Goal: Check status: Check status

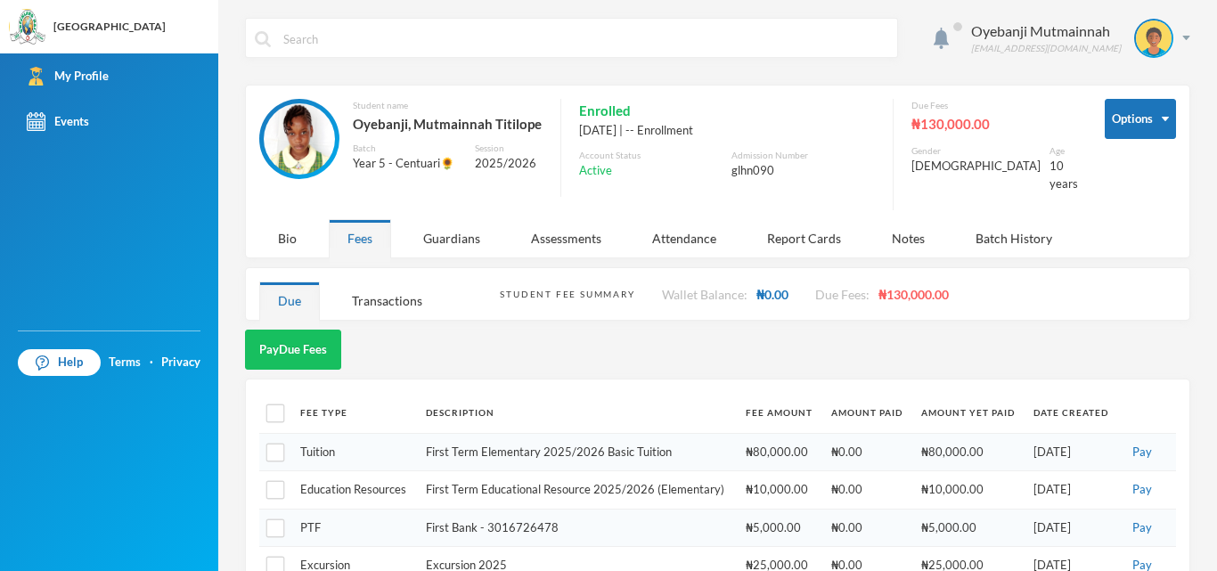
scroll to position [69, 0]
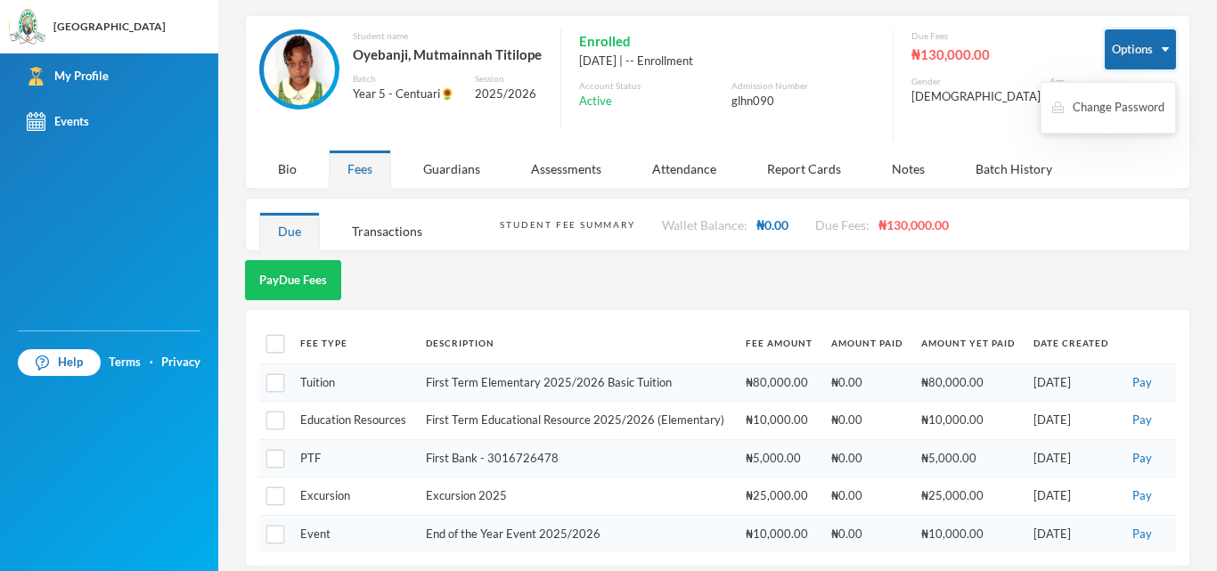
click at [1147, 51] on button "Options" at bounding box center [1140, 49] width 71 height 40
click at [1146, 42] on button "Options" at bounding box center [1140, 49] width 71 height 40
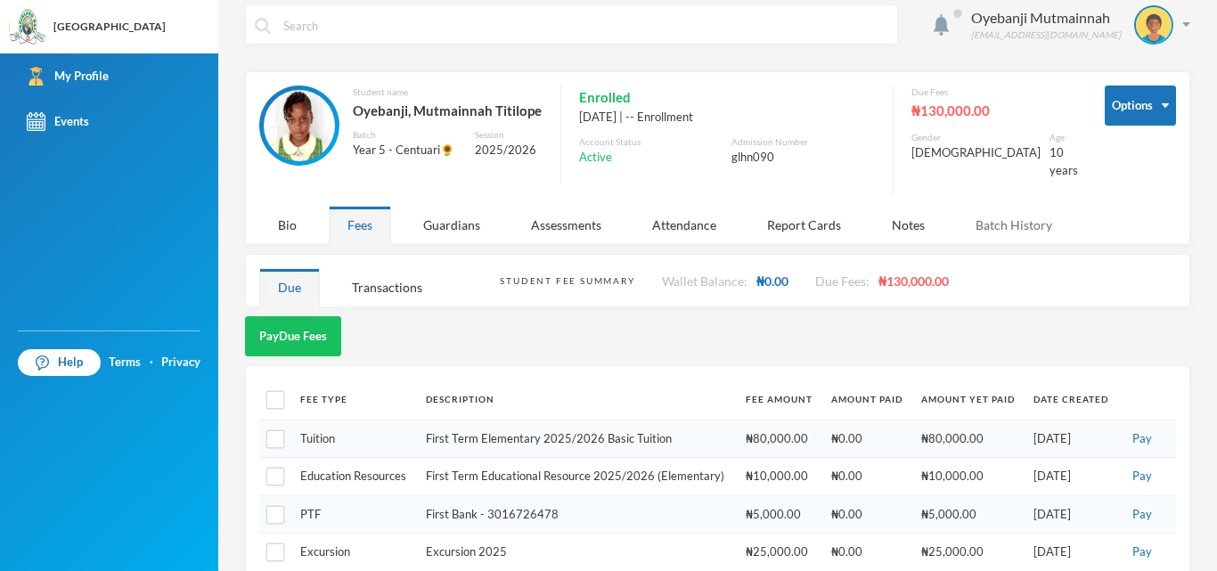
scroll to position [0, 0]
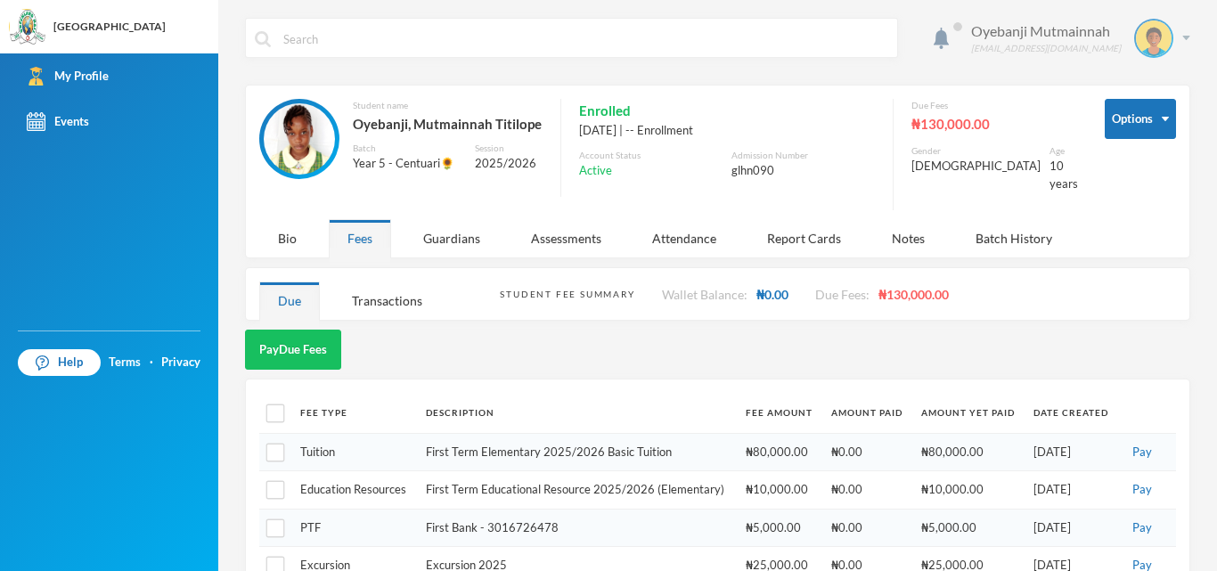
click at [1182, 37] on img at bounding box center [1186, 38] width 8 height 4
click at [1133, 135] on button "Logout" at bounding box center [1128, 130] width 80 height 27
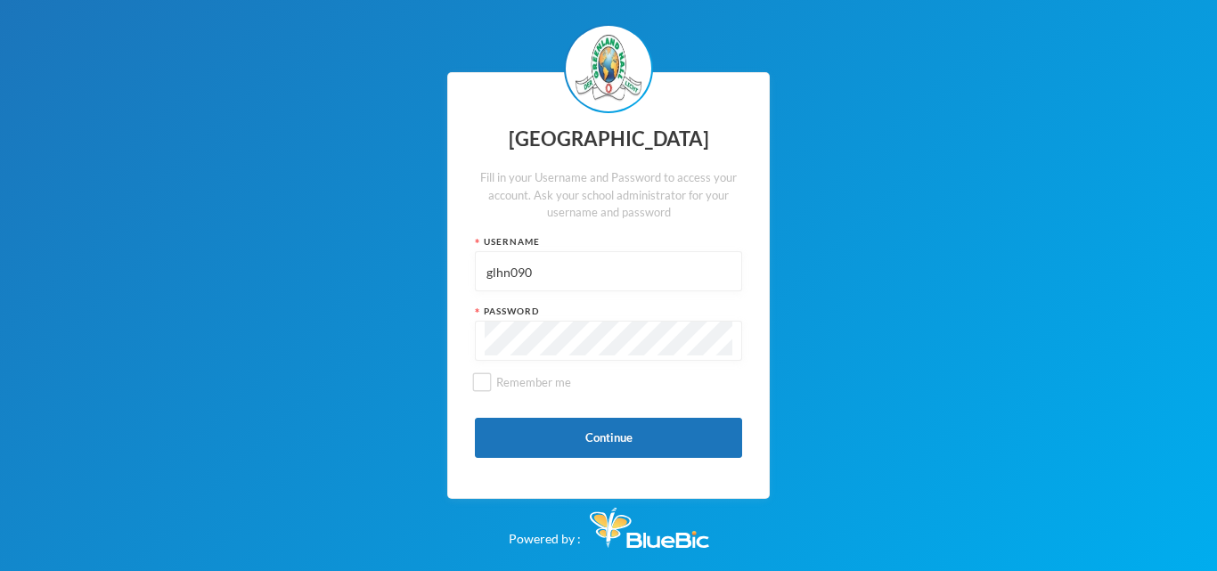
click at [537, 273] on input "glhn090" at bounding box center [609, 272] width 248 height 40
type input "glh20p45"
click at [561, 431] on button "Continue" at bounding box center [608, 438] width 267 height 40
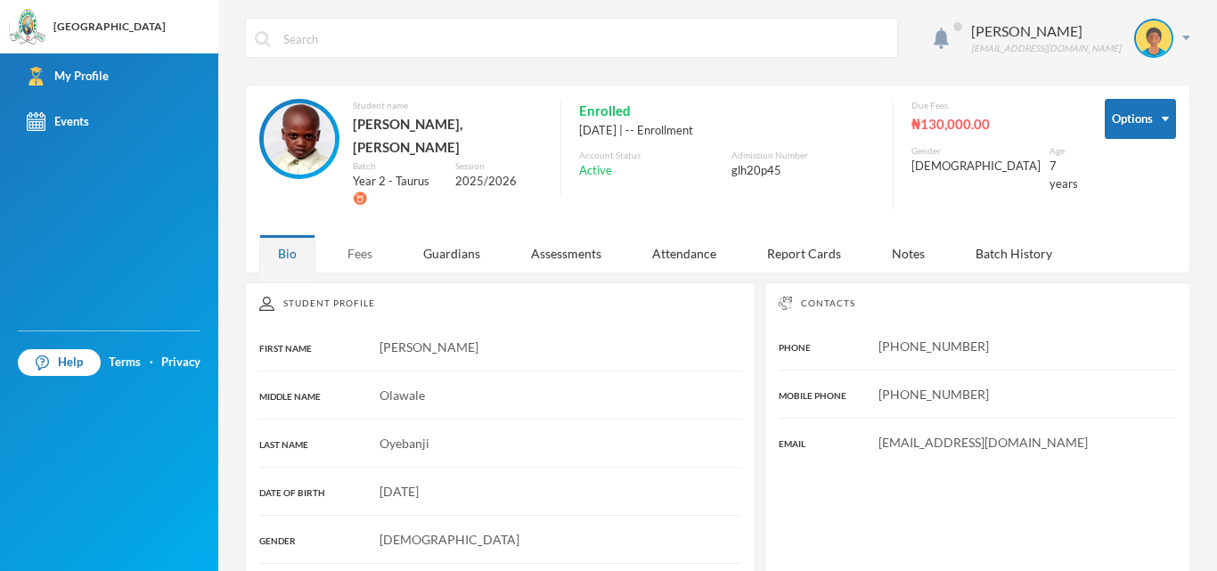
click at [361, 234] on div "Fees" at bounding box center [360, 253] width 62 height 38
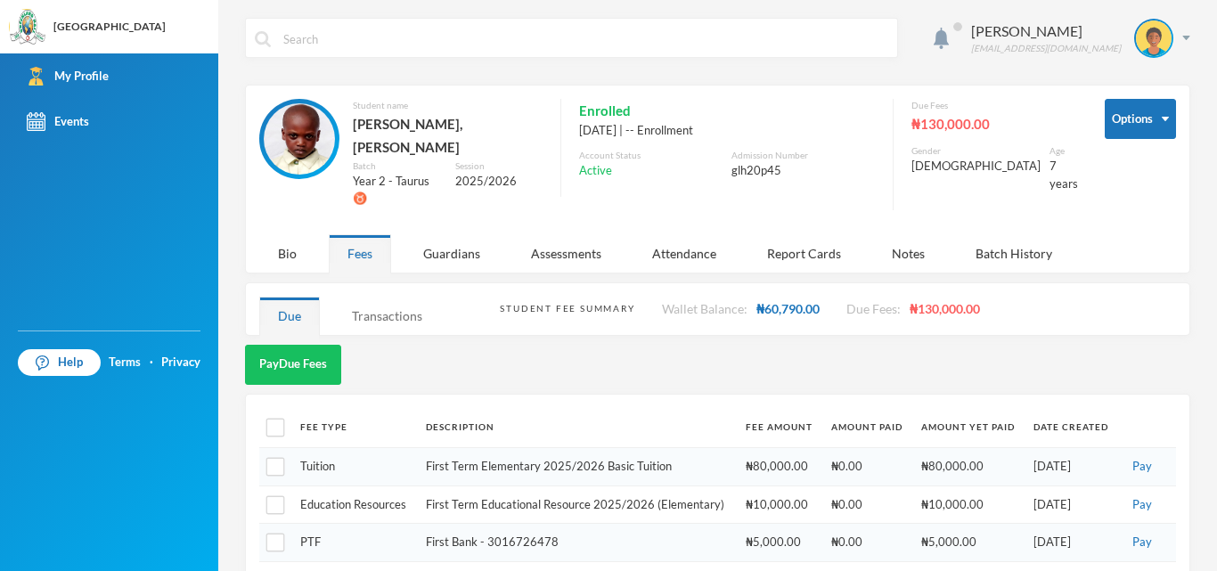
click at [391, 297] on div "Transactions" at bounding box center [387, 316] width 108 height 38
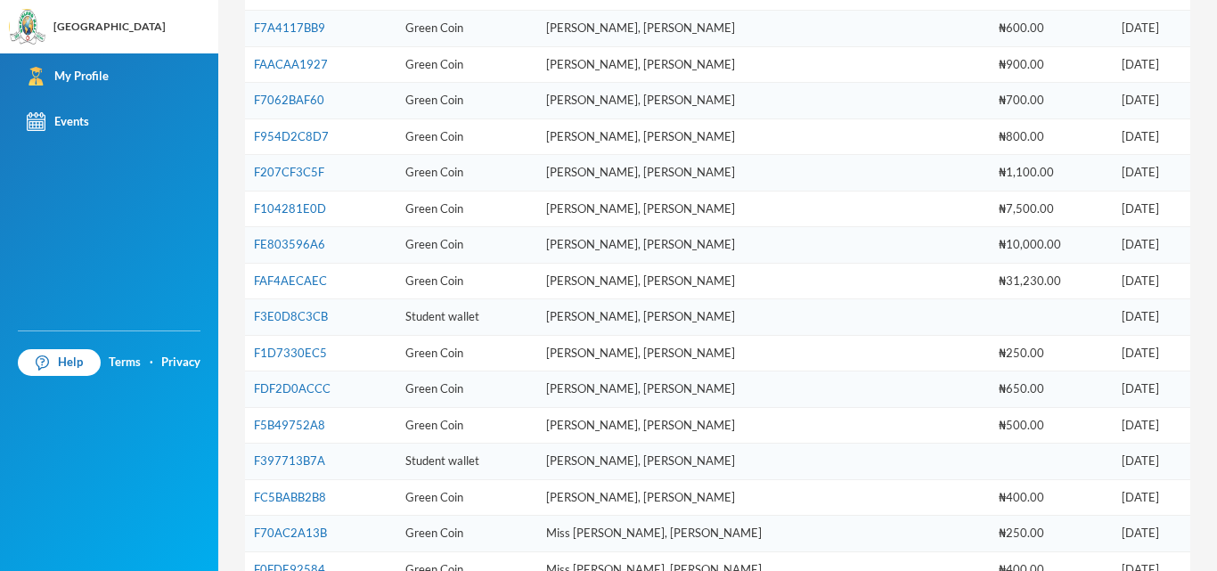
scroll to position [446, 0]
click at [298, 310] on link "F3E0D8C3CB" at bounding box center [291, 317] width 74 height 14
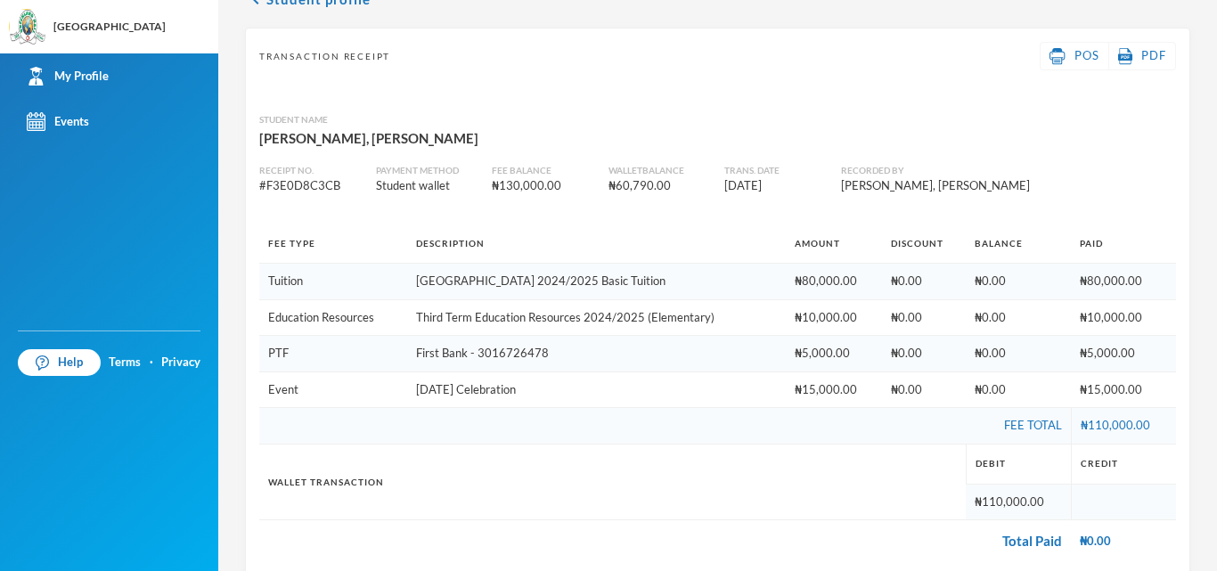
scroll to position [119, 0]
